Goal: Task Accomplishment & Management: Manage account settings

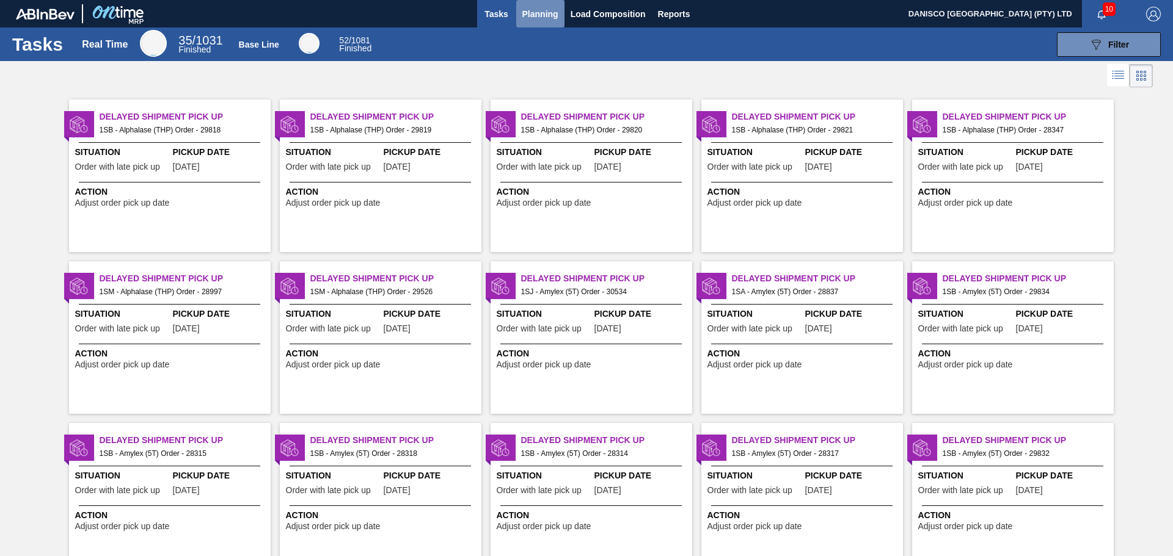
click at [534, 17] on span "Planning" at bounding box center [540, 14] width 36 height 15
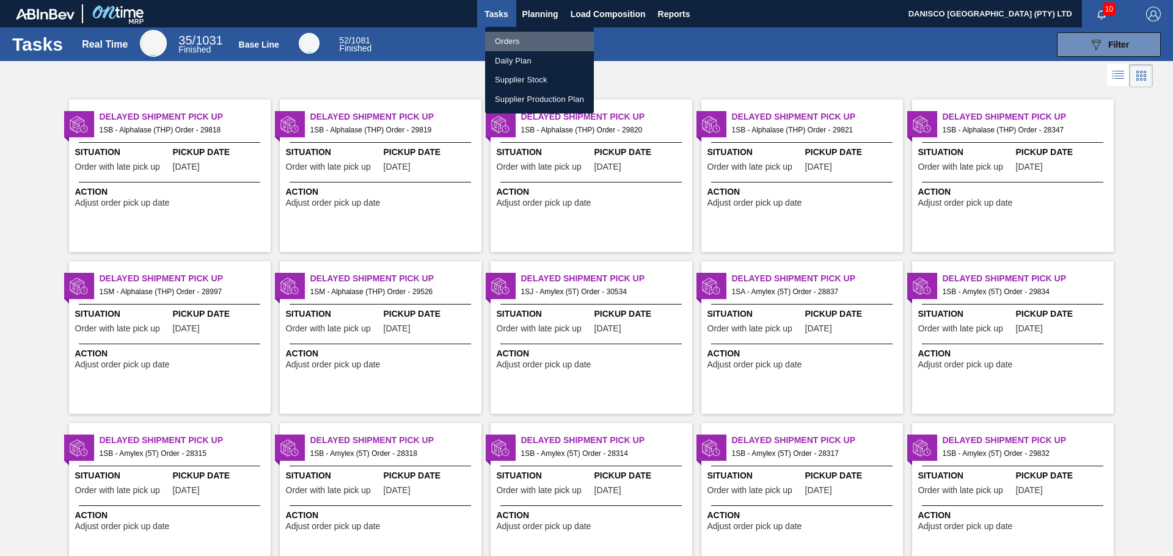
click at [509, 37] on li "Orders" at bounding box center [539, 42] width 109 height 20
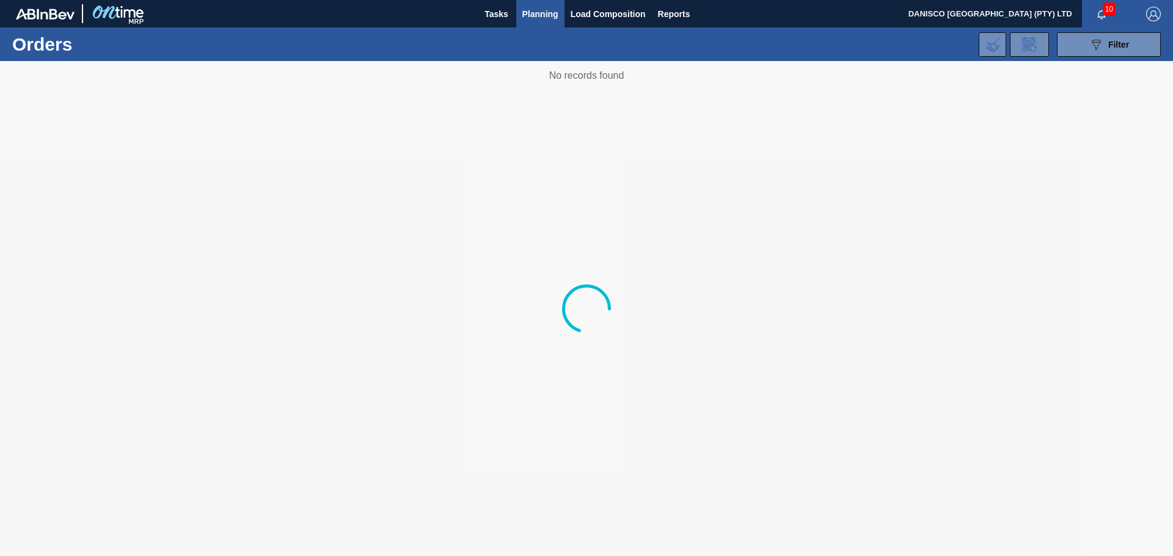
click at [641, 45] on div "089F7B8B-B2A5-4AFE-B5C0-19BA573D28AC Filter Portal Order Code PO SAP Code Step …" at bounding box center [681, 44] width 972 height 37
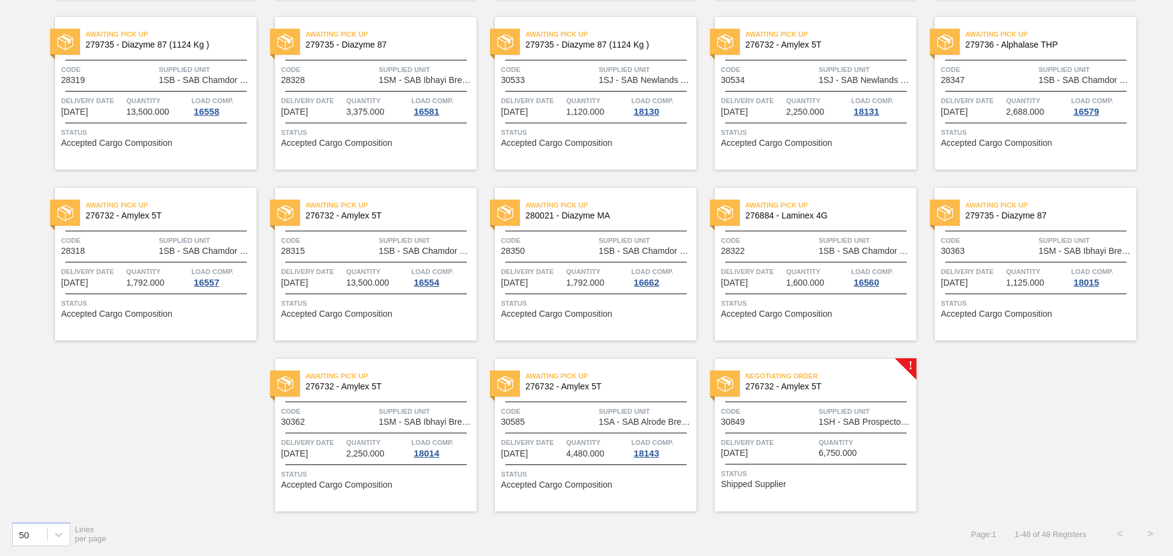
scroll to position [1289, 0]
click at [771, 428] on div "Negotiating Order 276732 - Amylex 5T Code 30849 Supplied Unit 1SH - SAB Prospec…" at bounding box center [816, 435] width 202 height 153
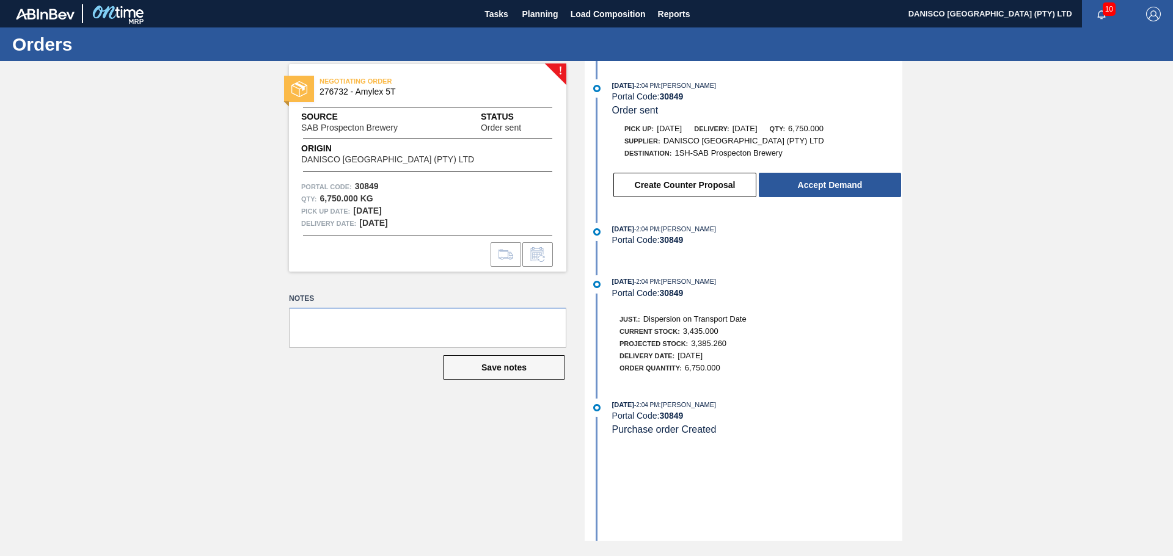
click at [252, 471] on div "! NEGOTIATING ORDER 276732 - Amylex 5T Source SAB Prospecton Brewery Status Ord…" at bounding box center [586, 301] width 1173 height 480
click at [993, 298] on div "! NEGOTIATING ORDER 276732 - Amylex 5T Source SAB Prospecton Brewery Status Ord…" at bounding box center [586, 301] width 1173 height 480
click at [237, 316] on div "! NEGOTIATING ORDER 276732 - Amylex 5T Source SAB Prospecton Brewery Status Ord…" at bounding box center [586, 301] width 1173 height 480
click at [234, 231] on div "! NEGOTIATING ORDER 276732 - Amylex 5T Source SAB Prospecton Brewery Status Ord…" at bounding box center [586, 301] width 1173 height 480
click at [216, 232] on div "! NEGOTIATING ORDER 276732 - Amylex 5T Source SAB Prospecton Brewery Status Ord…" at bounding box center [586, 301] width 1173 height 480
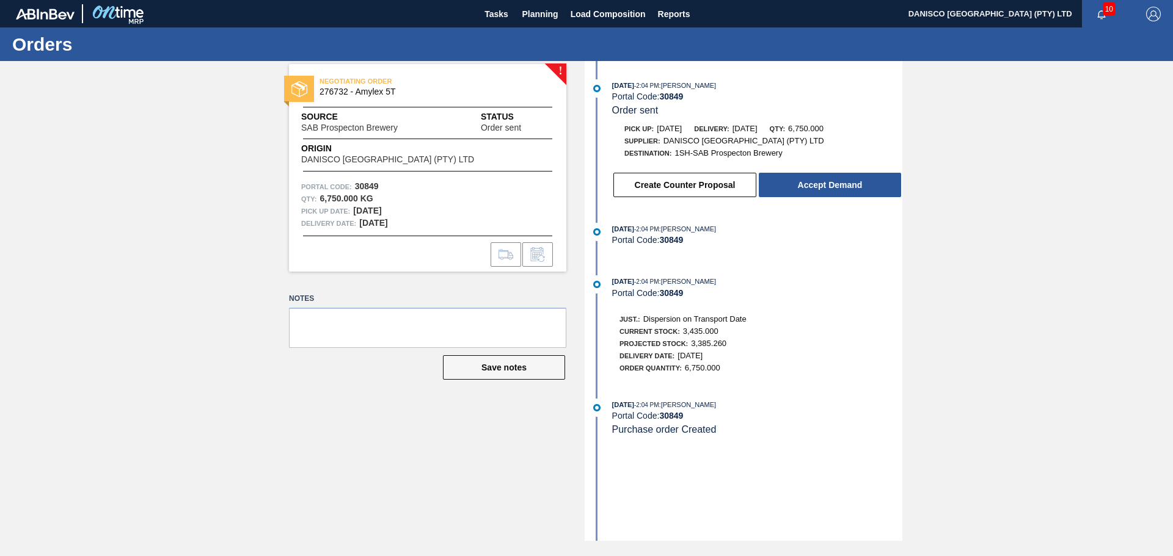
click at [312, 431] on div "! NEGOTIATING ORDER 276732 - Amylex 5T Source SAB Prospecton Brewery Status Ord…" at bounding box center [419, 301] width 296 height 480
click at [950, 241] on div "! NEGOTIATING ORDER 276732 - Amylex 5T Source SAB Prospecton Brewery Status Ord…" at bounding box center [586, 301] width 1173 height 480
click at [224, 425] on div "! NEGOTIATING ORDER 276732 - Amylex 5T Source SAB Prospecton Brewery Status Ord…" at bounding box center [586, 301] width 1173 height 480
drag, startPoint x: 321, startPoint y: 449, endPoint x: 392, endPoint y: 369, distance: 106.9
click at [326, 445] on div "! NEGOTIATING ORDER 276732 - Amylex 5T Source SAB Prospecton Brewery Status Ord…" at bounding box center [419, 301] width 296 height 480
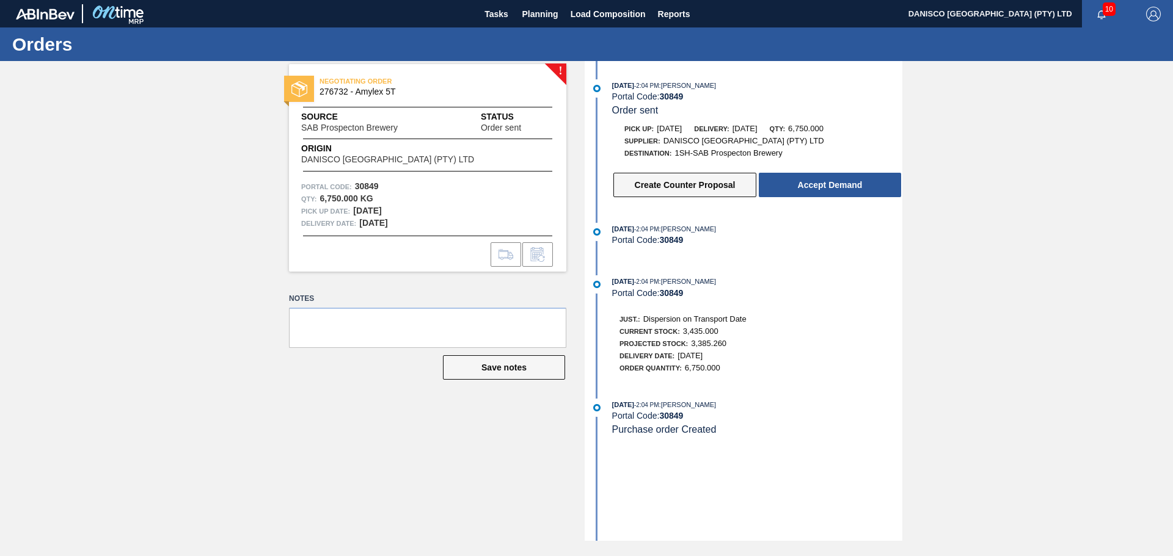
click at [692, 180] on button "Create Counter Proposal" at bounding box center [684, 185] width 143 height 24
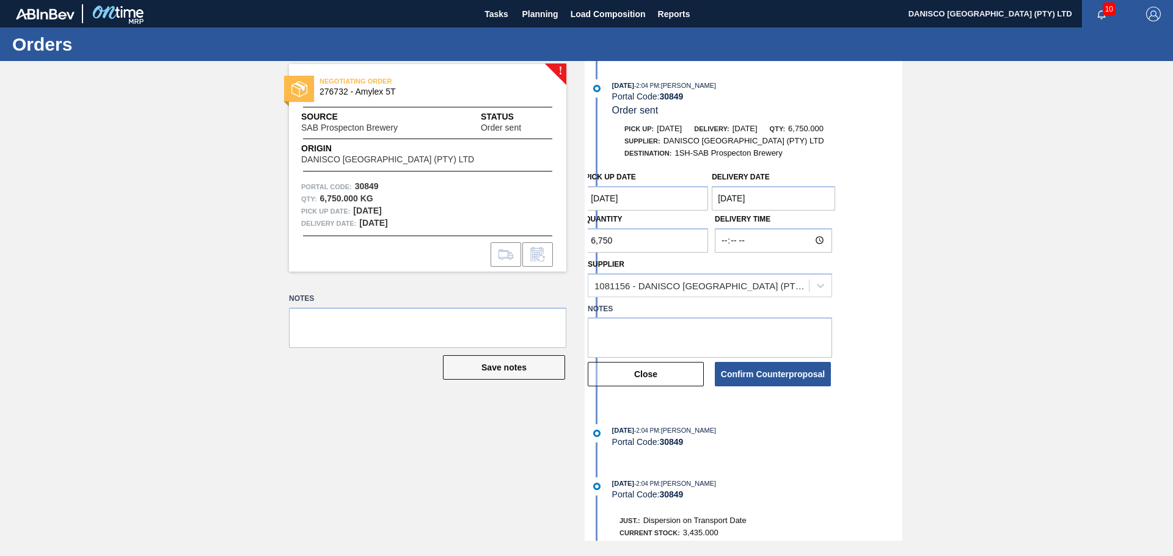
click at [777, 198] on Date "[DATE]" at bounding box center [773, 198] width 123 height 24
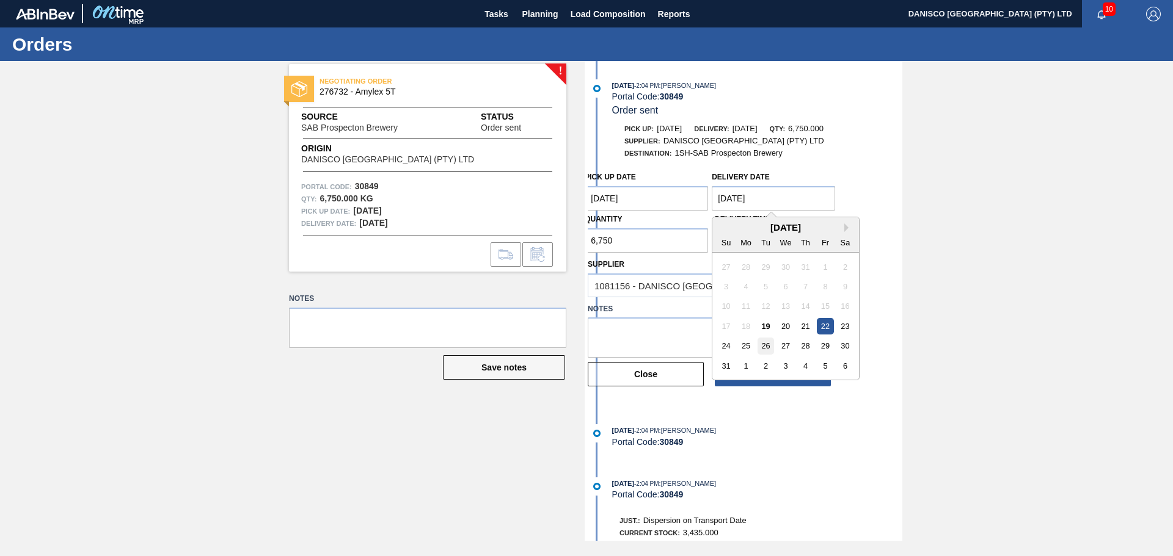
click at [765, 347] on div "26" at bounding box center [765, 346] width 16 height 16
type Date "[DATE]"
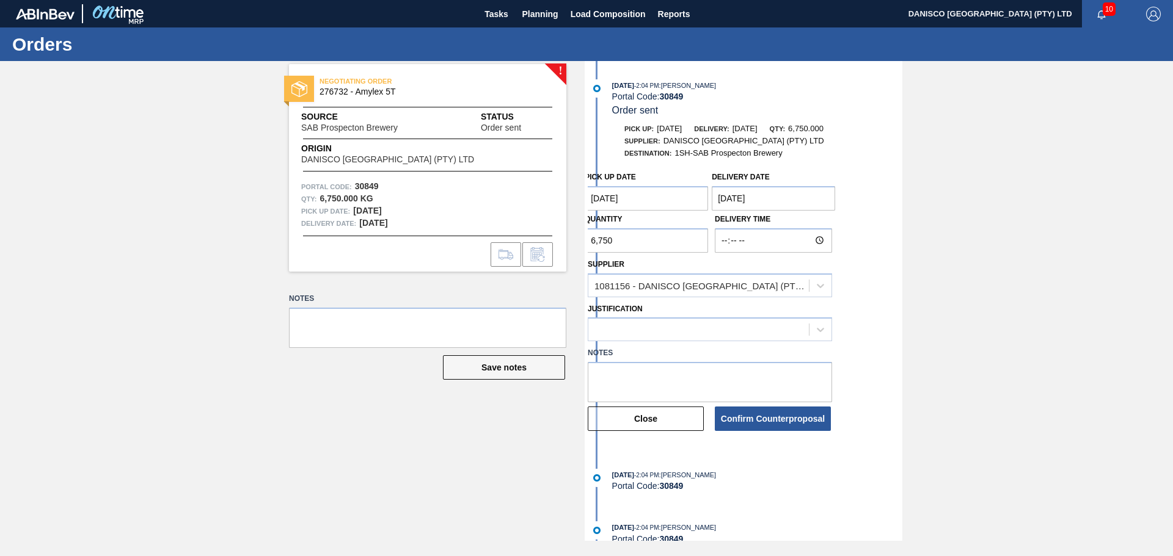
click at [657, 198] on Date "[DATE]" at bounding box center [645, 198] width 123 height 24
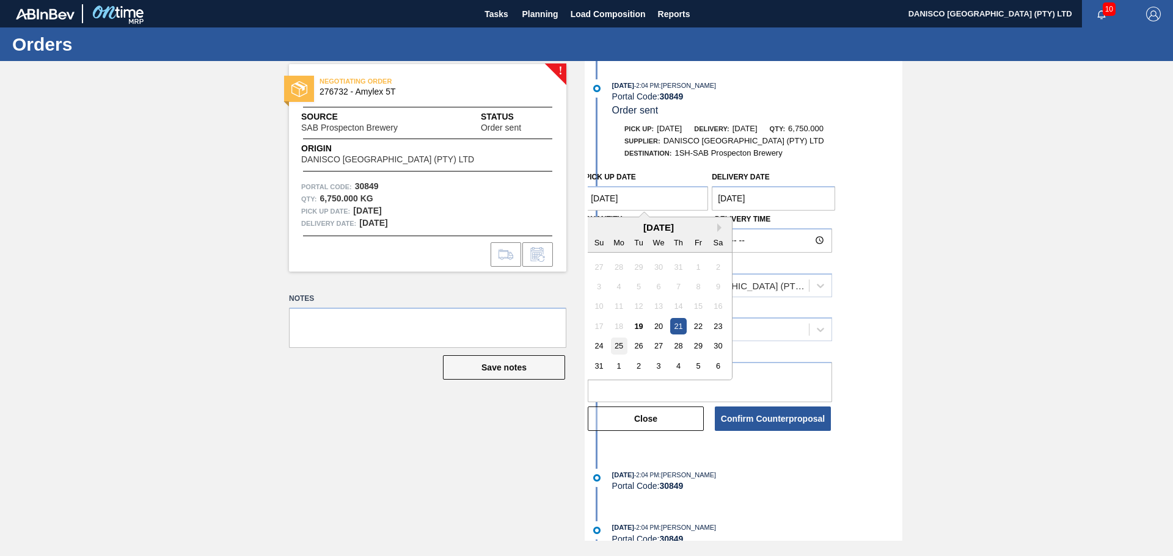
click at [622, 345] on div "25" at bounding box center [619, 346] width 16 height 16
type Date "[DATE]"
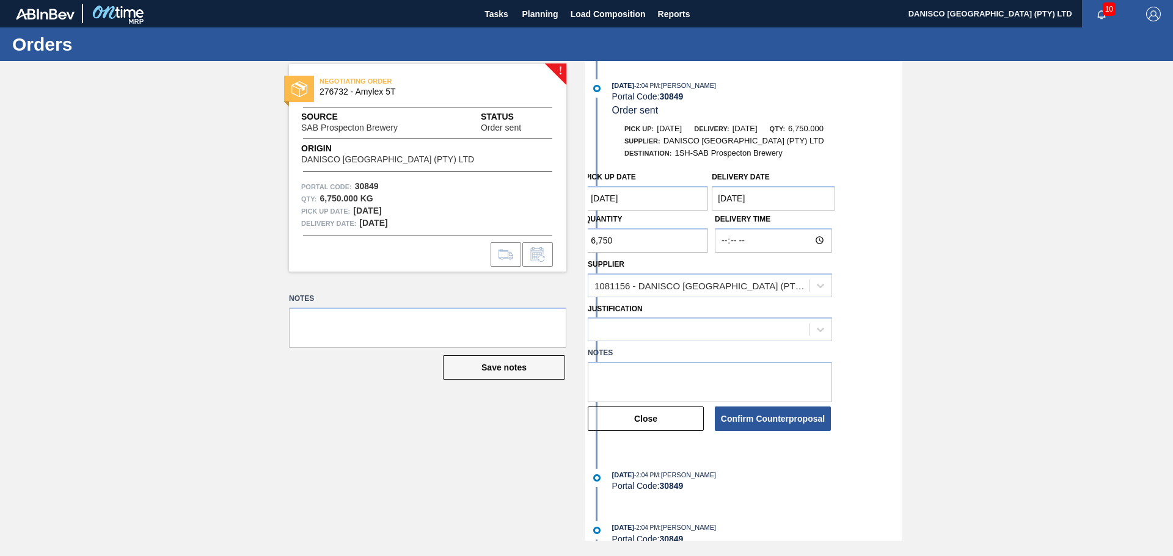
click at [1002, 279] on div "! NEGOTIATING ORDER 276732 - Amylex 5T Source SAB Prospecton Brewery Status Ord…" at bounding box center [586, 301] width 1173 height 480
click at [806, 421] on button "Confirm Counterproposal" at bounding box center [773, 419] width 116 height 24
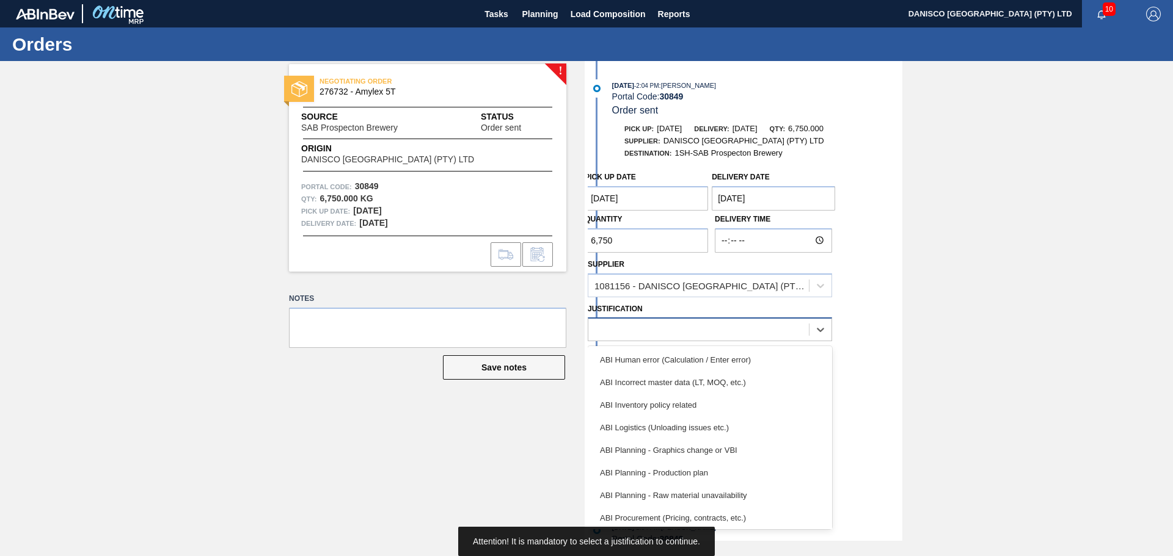
click at [776, 332] on div at bounding box center [698, 330] width 220 height 18
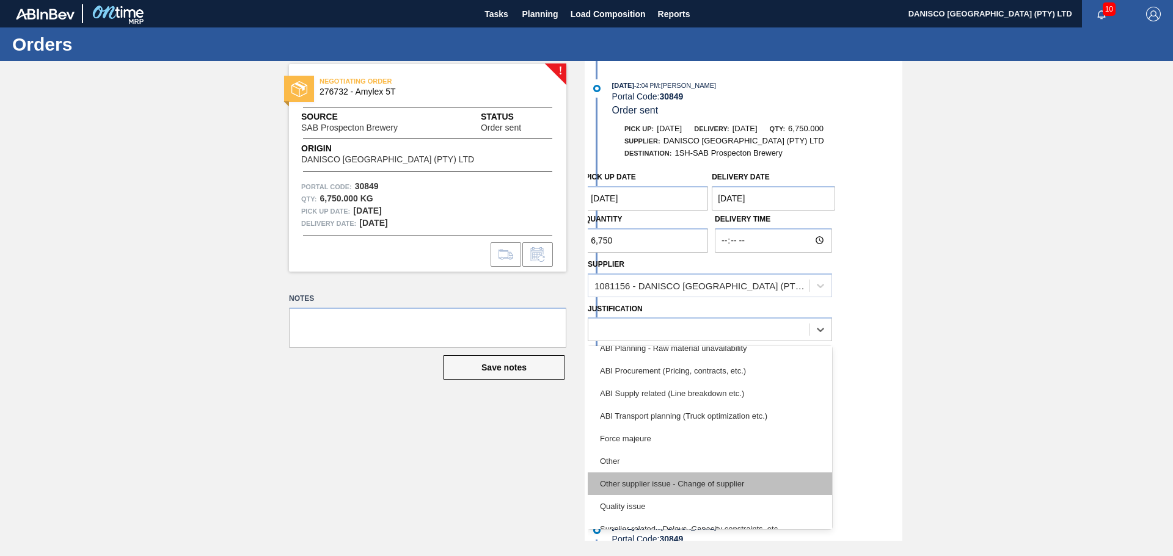
scroll to position [183, 0]
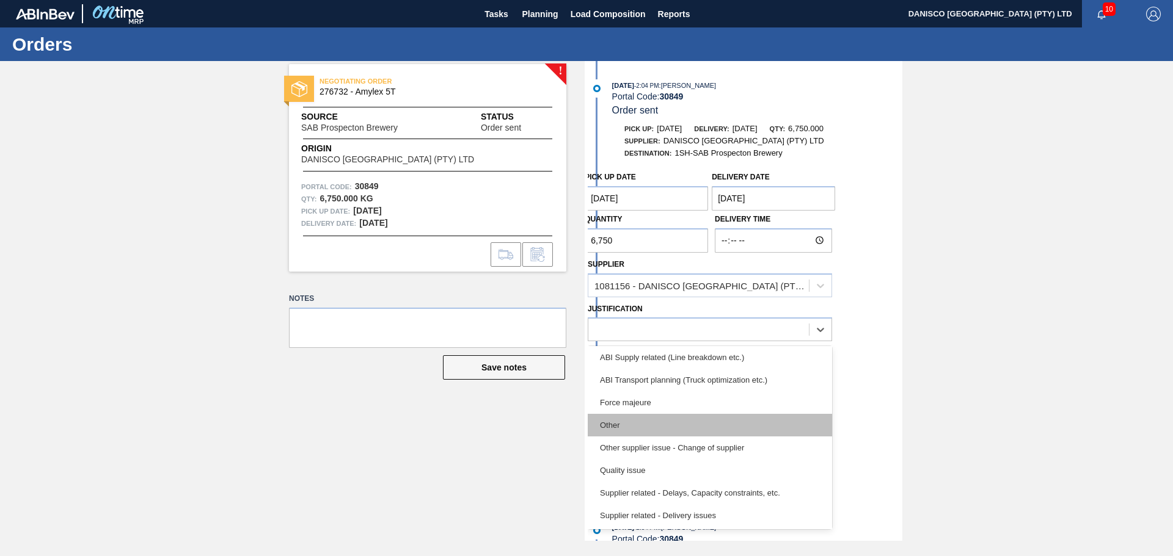
click at [686, 432] on div "Other" at bounding box center [710, 425] width 244 height 23
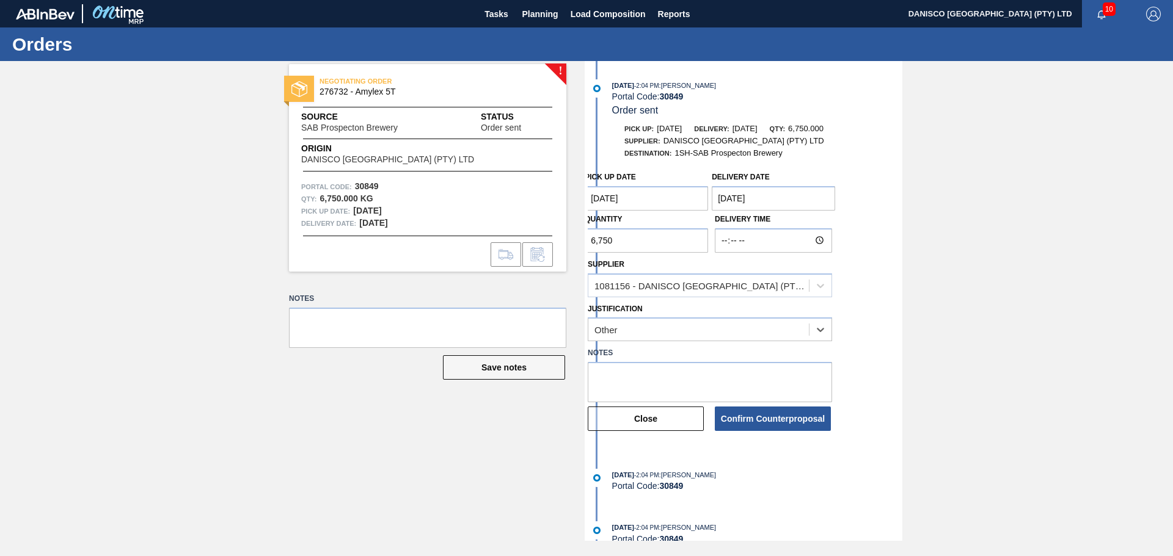
click at [979, 352] on div "! NEGOTIATING ORDER 276732 - Amylex 5T Source SAB Prospecton Brewery Status Ord…" at bounding box center [586, 301] width 1173 height 480
click at [763, 420] on button "Confirm Counterproposal" at bounding box center [773, 419] width 116 height 24
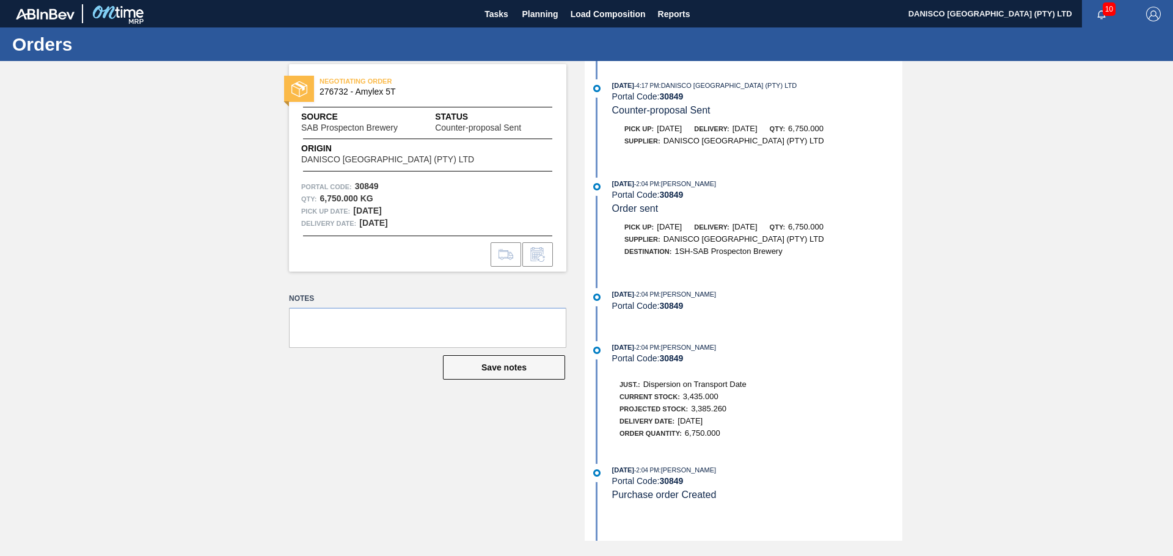
click at [176, 238] on div "NEGOTIATING ORDER 276732 - Amylex 5T Source SAB Prospecton Brewery Status Count…" at bounding box center [586, 301] width 1173 height 480
